Goal: Complete application form

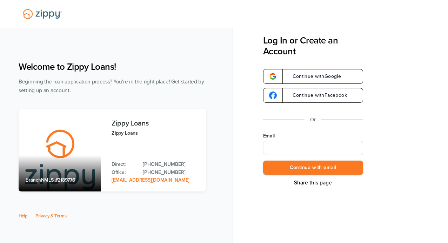
click at [194, 55] on div "Welcome to Zippy Loans! Beginning the loan application process? You're in the r…" at bounding box center [117, 146] width 196 height 184
click at [282, 148] on input "Email" at bounding box center [313, 148] width 100 height 14
type input "**********"
click at [288, 165] on button "Continue with email" at bounding box center [313, 168] width 100 height 14
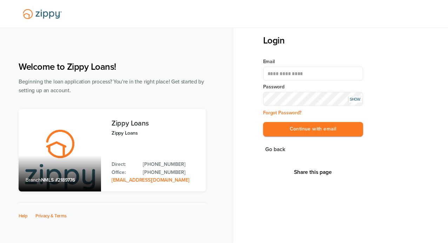
click at [357, 100] on div "SHOW" at bounding box center [355, 99] width 14 height 6
click at [316, 128] on button "Continue with email" at bounding box center [313, 129] width 100 height 14
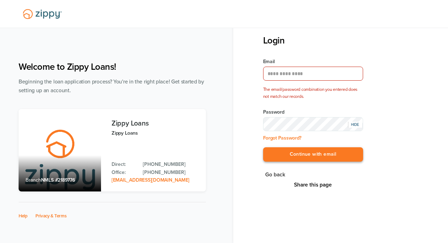
click at [286, 154] on button "Continue with email" at bounding box center [313, 154] width 100 height 14
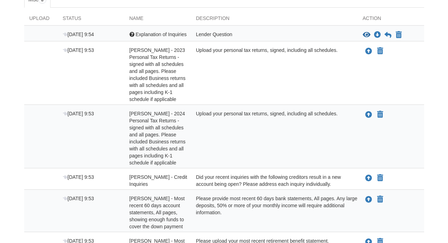
scroll to position [134, 0]
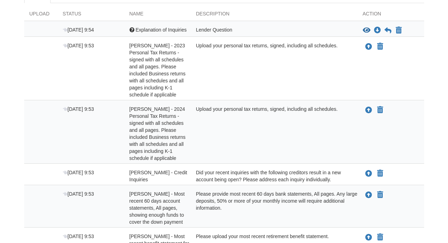
click at [150, 174] on span "[PERSON_NAME] - Credit Inquiries" at bounding box center [158, 176] width 58 height 13
click at [209, 177] on div "Did your recent inquiries with the following creditors result in a new account …" at bounding box center [274, 176] width 167 height 14
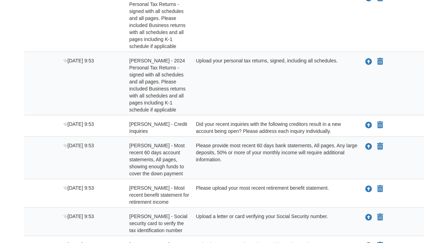
scroll to position [110, 0]
